Goal: Information Seeking & Learning: Learn about a topic

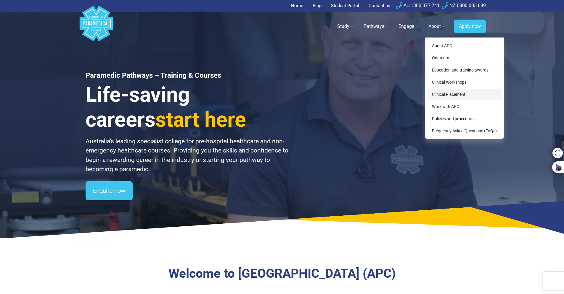
click at [451, 95] on link "Clinical Placement" at bounding box center [465, 94] width 74 height 11
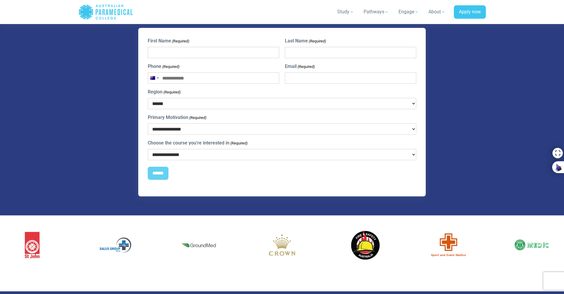
scroll to position [1363, 0]
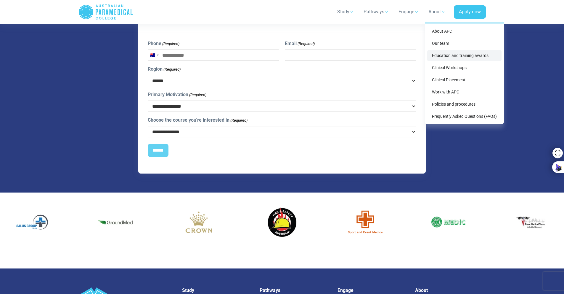
click at [455, 55] on link "Education and training awards" at bounding box center [465, 55] width 74 height 11
